Goal: Task Accomplishment & Management: Use online tool/utility

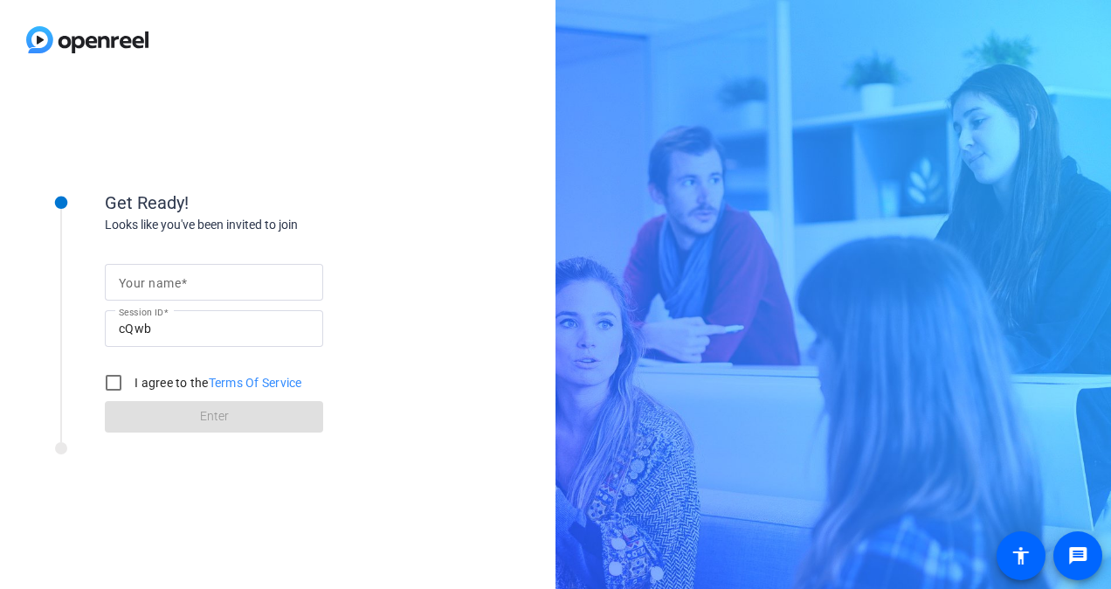
click at [176, 284] on mat-label "Your name" at bounding box center [150, 283] width 62 height 14
click at [176, 284] on input "Your name" at bounding box center [214, 282] width 190 height 21
type input "[PERSON_NAME]"
click at [422, 197] on div "Get Ready!" at bounding box center [279, 202] width 349 height 26
click at [108, 383] on input "I agree to the Terms Of Service" at bounding box center [113, 382] width 35 height 35
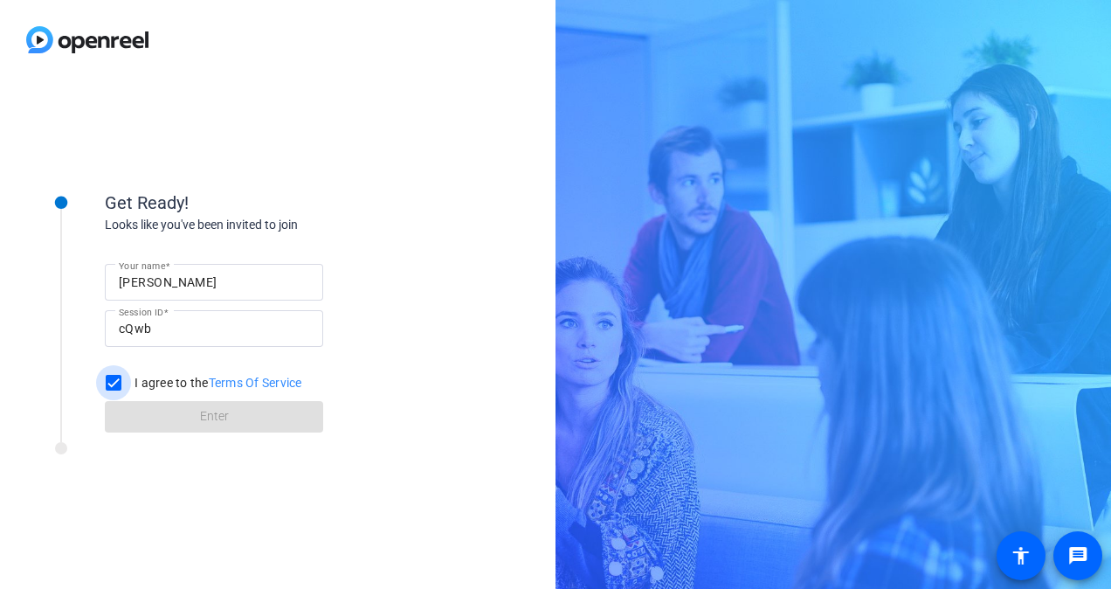
checkbox input "true"
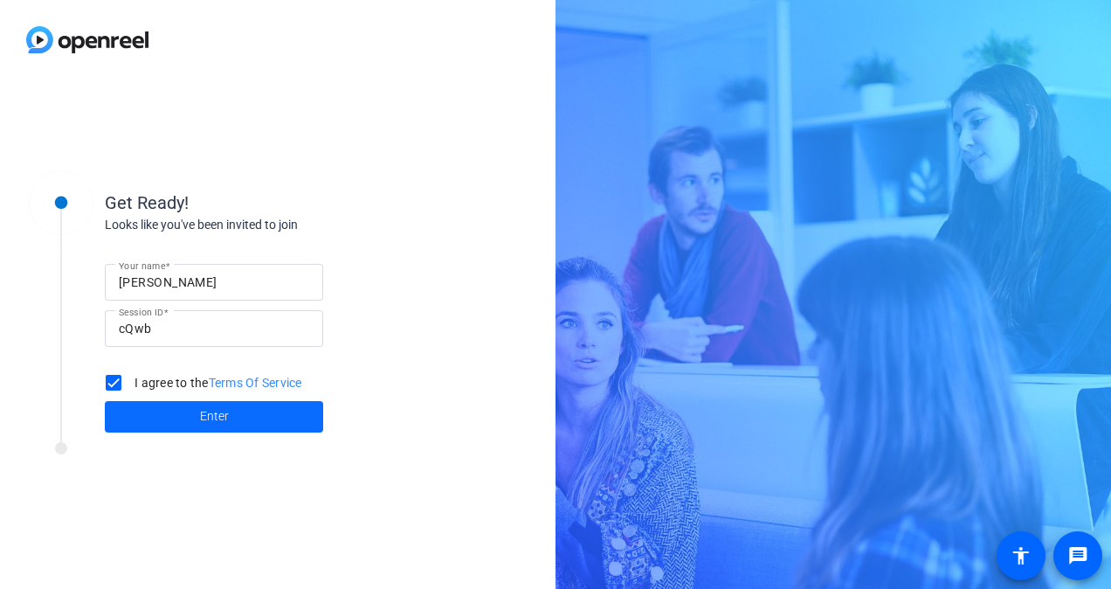
click at [197, 421] on span at bounding box center [214, 417] width 218 height 42
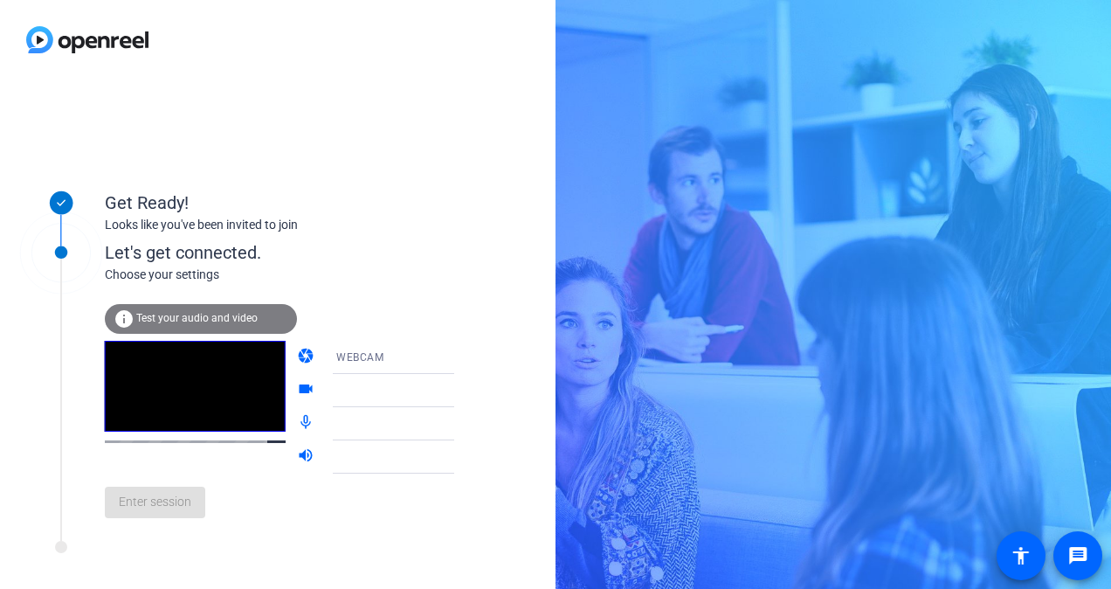
click at [176, 320] on span "Test your audio and video" at bounding box center [196, 318] width 121 height 12
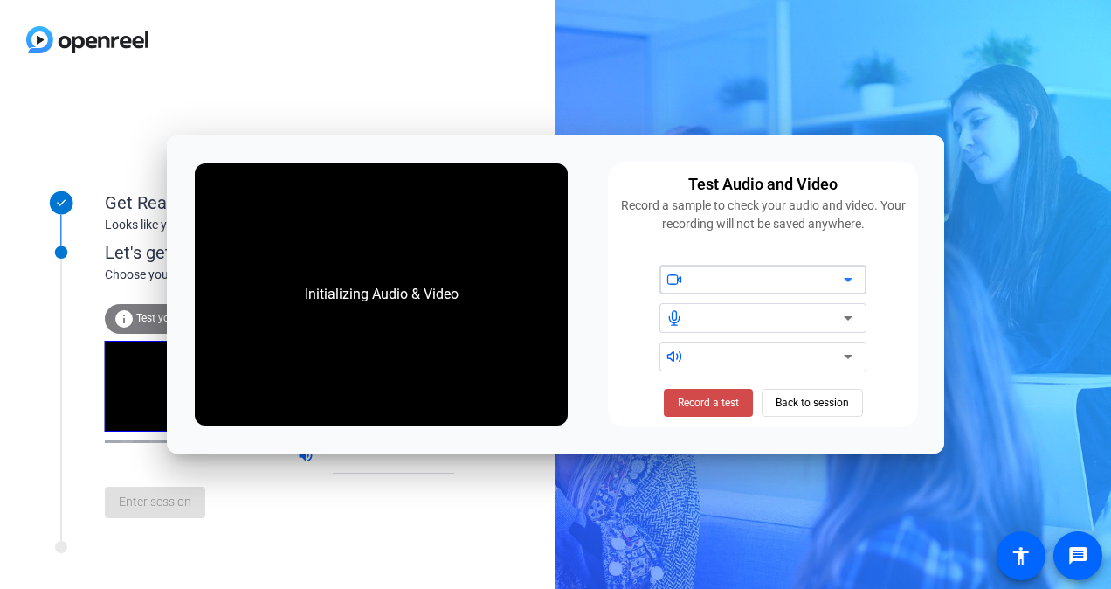
click at [707, 399] on span "Record a test" at bounding box center [708, 403] width 61 height 16
click at [860, 279] on div at bounding box center [762, 280] width 207 height 30
click at [734, 409] on span "Stop Testing (6s)" at bounding box center [707, 403] width 79 height 16
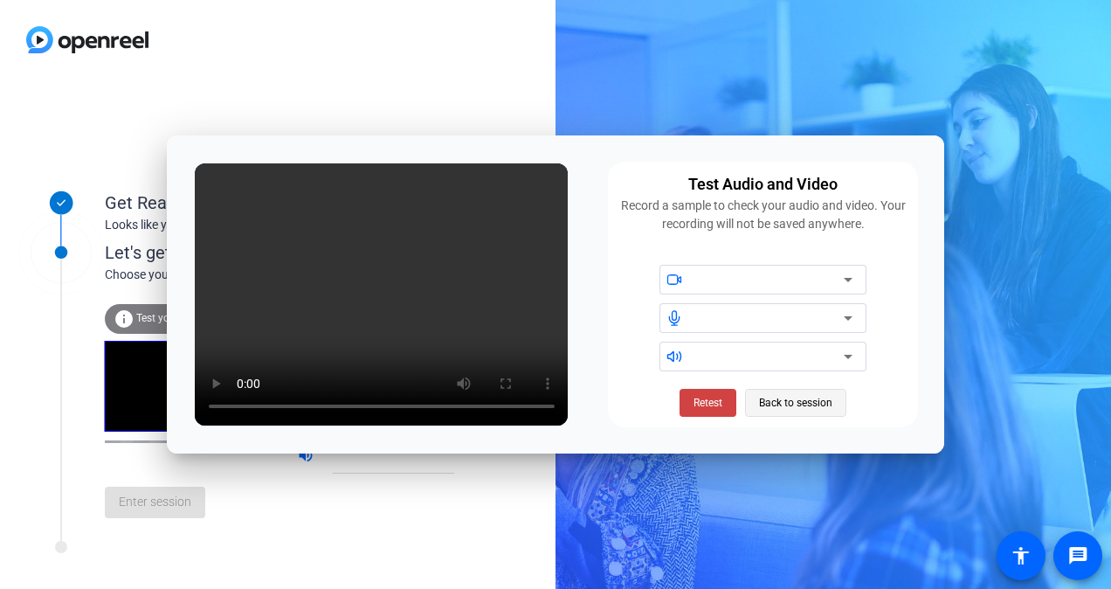
click at [809, 403] on span "Back to session" at bounding box center [795, 402] width 73 height 33
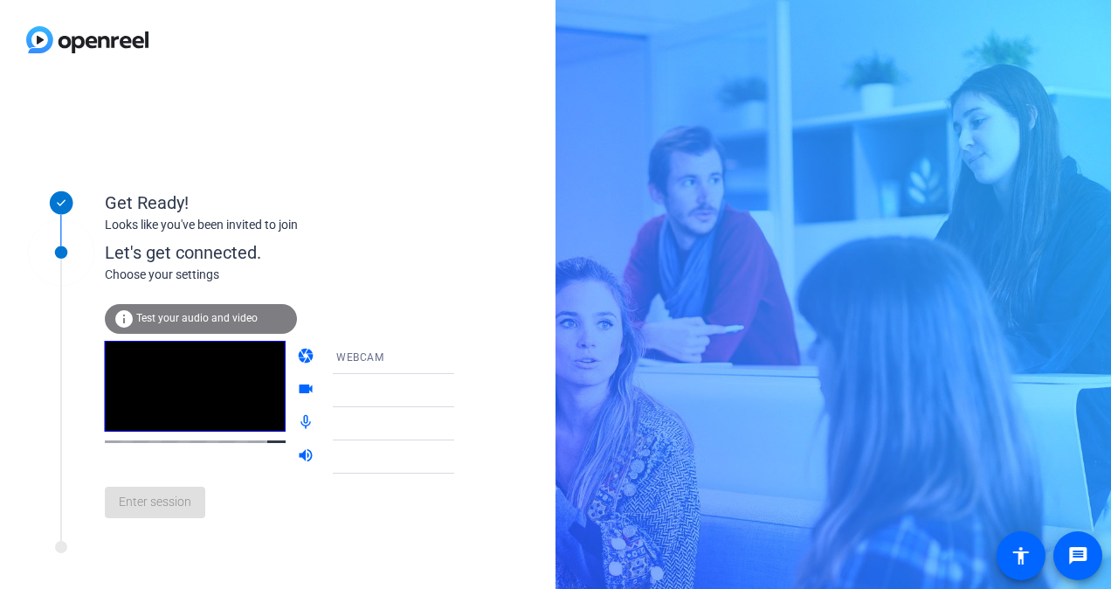
click at [461, 355] on icon at bounding box center [471, 357] width 21 height 21
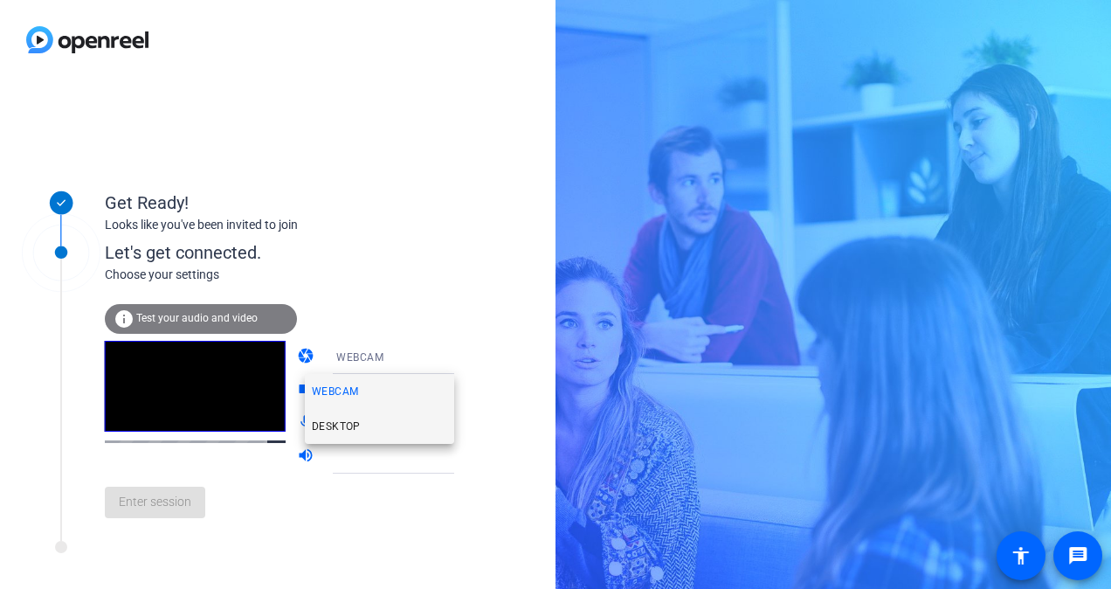
click at [352, 424] on span "DESKTOP" at bounding box center [336, 426] width 49 height 21
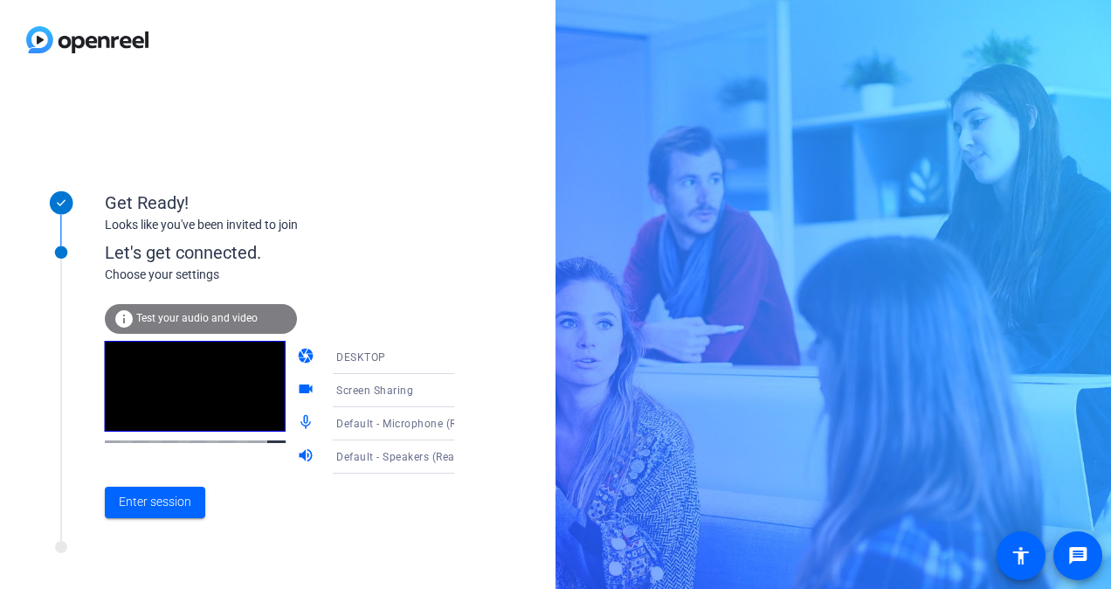
click at [461, 358] on icon at bounding box center [471, 357] width 21 height 21
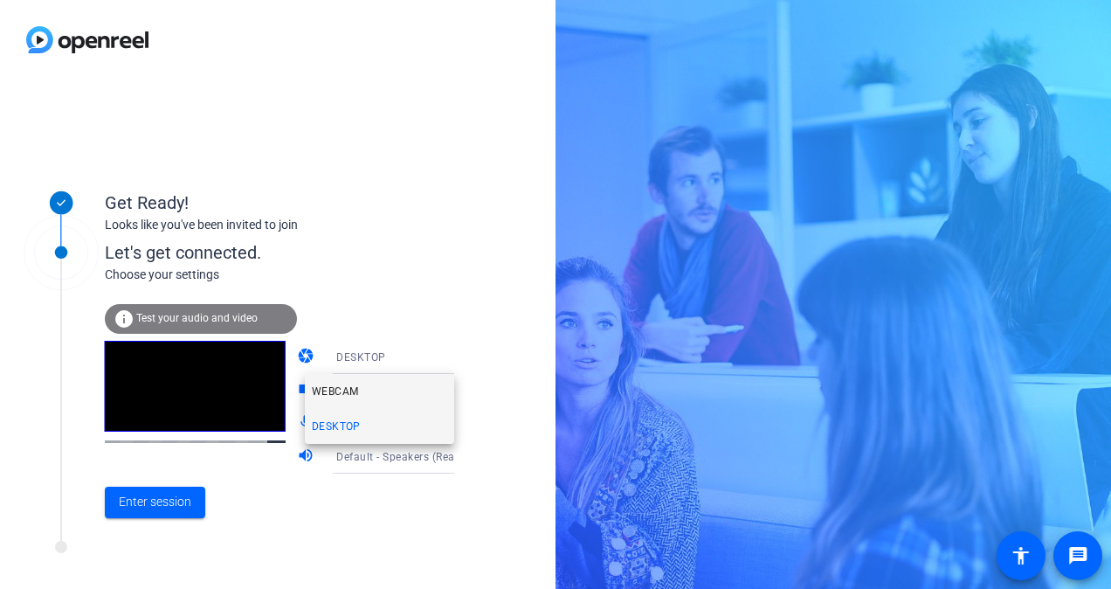
click at [341, 386] on span "WEBCAM" at bounding box center [335, 391] width 46 height 21
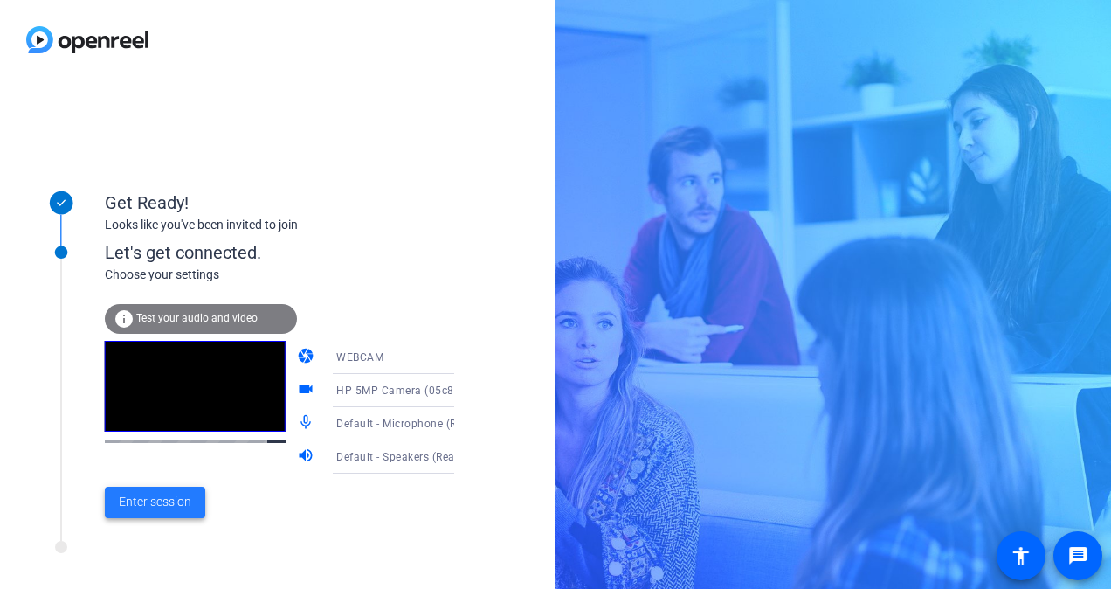
click at [139, 500] on span "Enter session" at bounding box center [155, 502] width 72 height 18
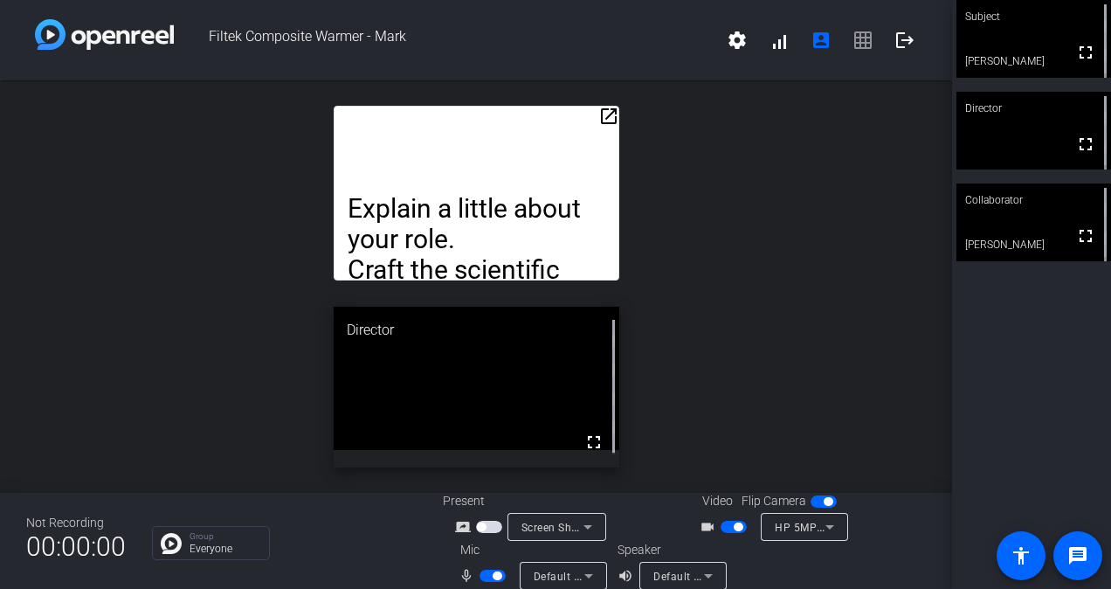
click at [602, 110] on mat-icon "open_in_new" at bounding box center [608, 116] width 21 height 21
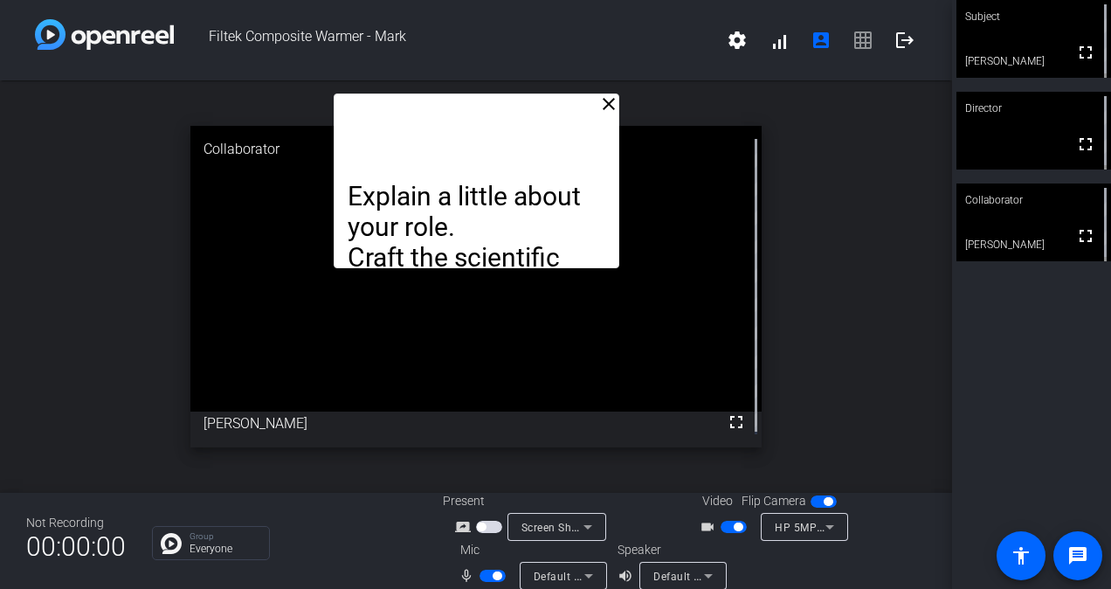
click at [461, 195] on li "Explain a little about your role. Craft the scientific story for our products C…" at bounding box center [477, 457] width 258 height 552
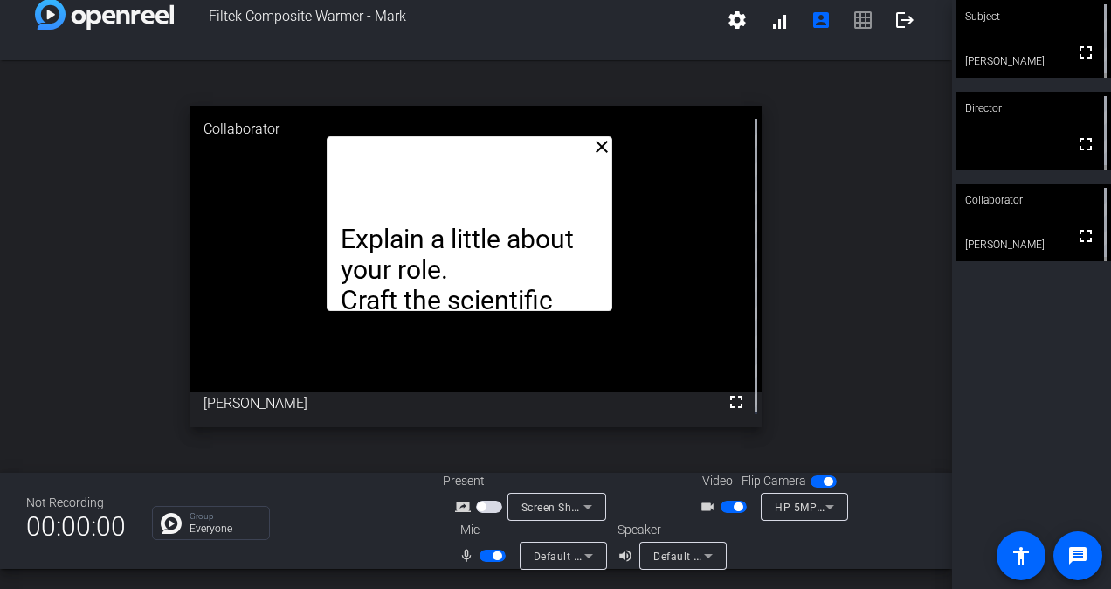
drag, startPoint x: 497, startPoint y: 169, endPoint x: 489, endPoint y: 239, distance: 70.3
click at [489, 239] on li "Explain a little about your role. Craft the scientific story for our products C…" at bounding box center [470, 500] width 258 height 552
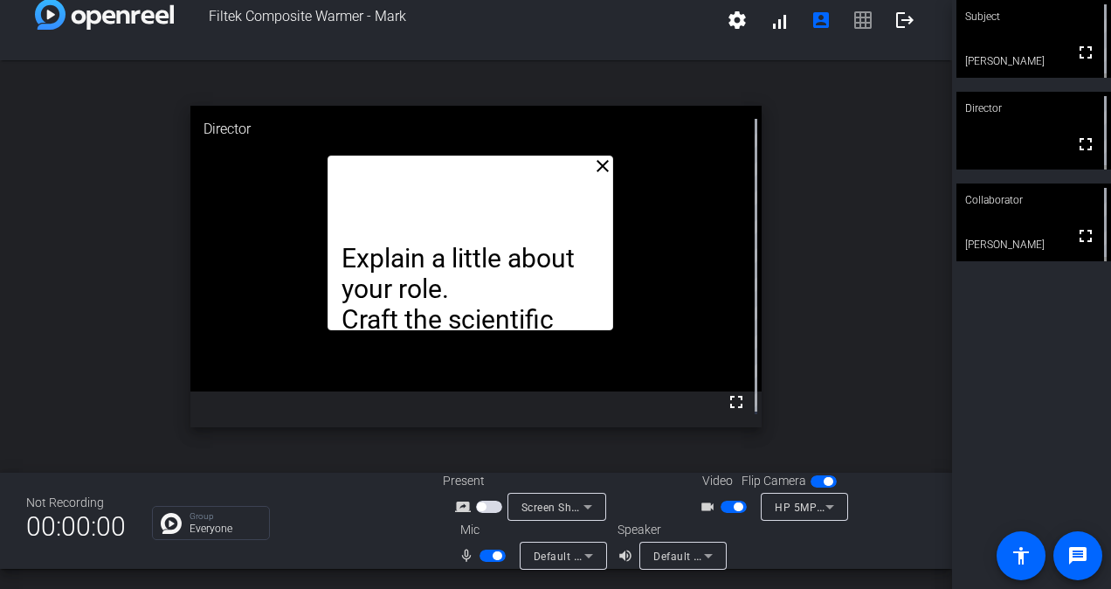
drag, startPoint x: 468, startPoint y: 246, endPoint x: 470, endPoint y: 258, distance: 12.3
click at [470, 258] on li "Explain a little about your role. Craft the scientific story for our products C…" at bounding box center [470, 519] width 258 height 552
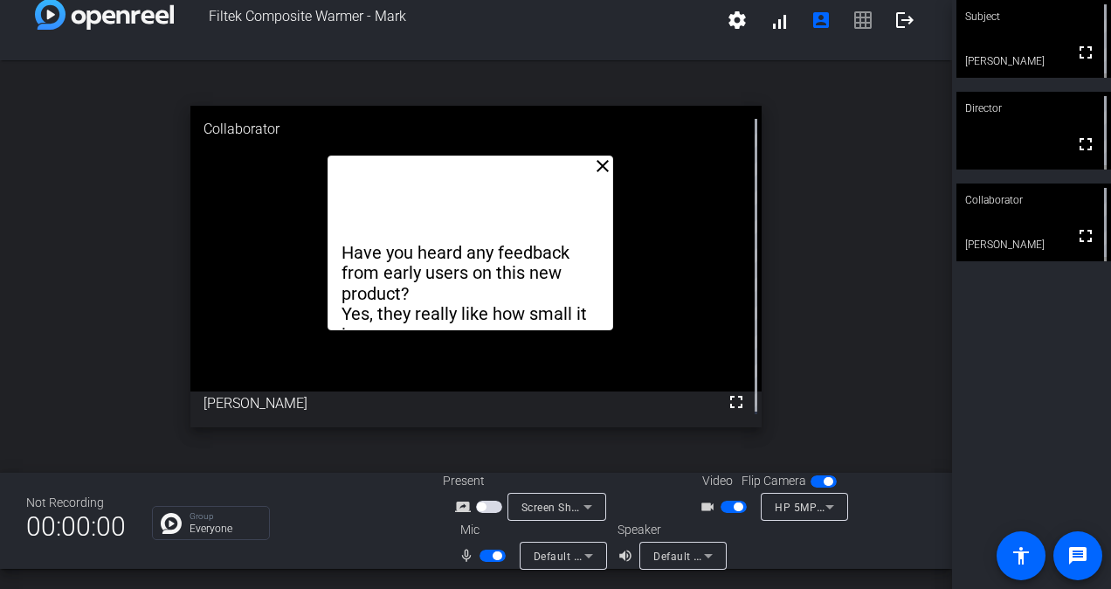
click at [597, 161] on mat-icon "close" at bounding box center [602, 165] width 21 height 21
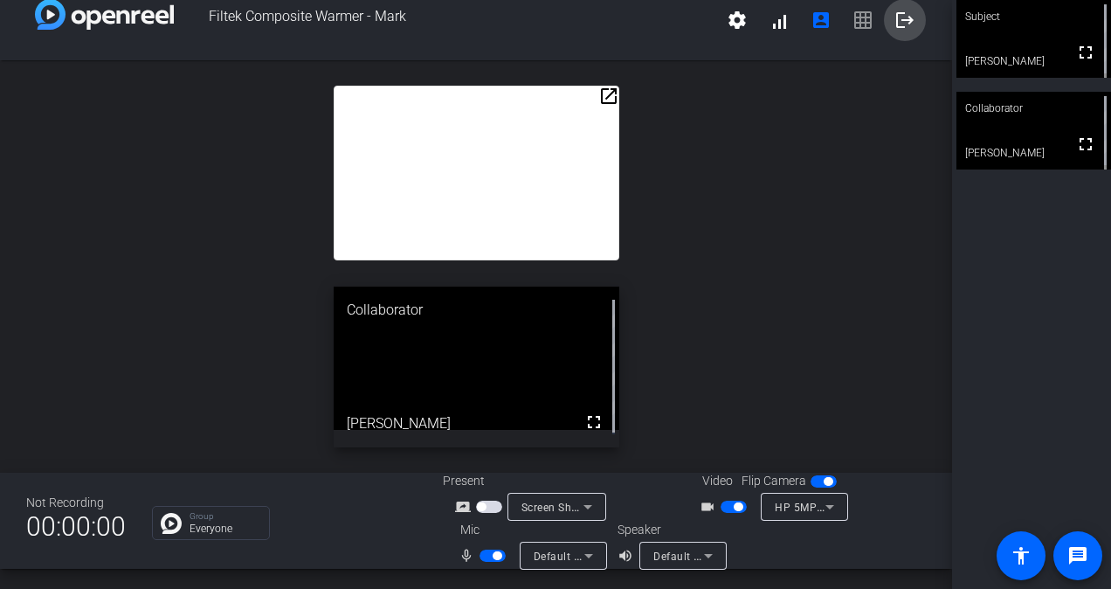
click at [899, 15] on mat-icon "logout" at bounding box center [904, 20] width 21 height 21
